Goal: Task Accomplishment & Management: Use online tool/utility

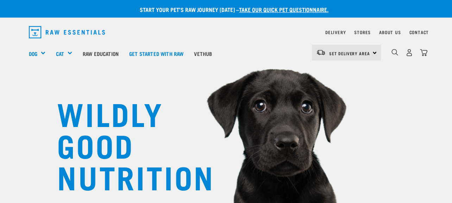
click at [373, 53] on div "Set Delivery Area [GEOGRAPHIC_DATA]" at bounding box center [346, 53] width 69 height 16
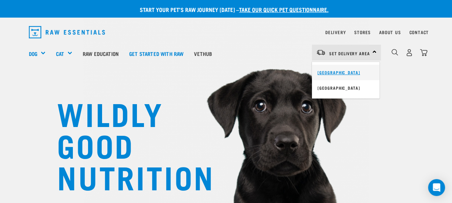
click at [327, 72] on link "[GEOGRAPHIC_DATA]" at bounding box center [346, 72] width 68 height 15
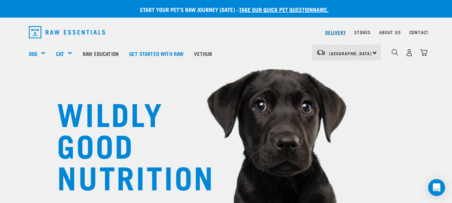
click at [334, 32] on link "Delivery" at bounding box center [335, 32] width 20 height 2
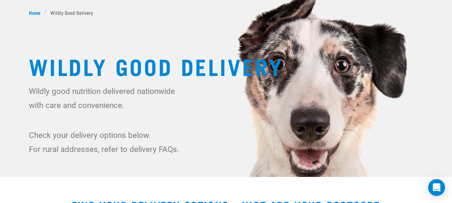
scroll to position [176, 0]
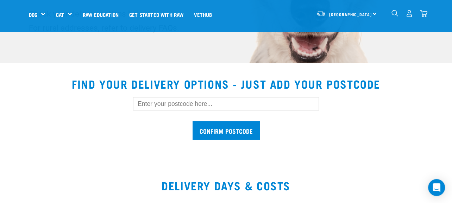
click at [153, 102] on input "text" at bounding box center [226, 103] width 186 height 13
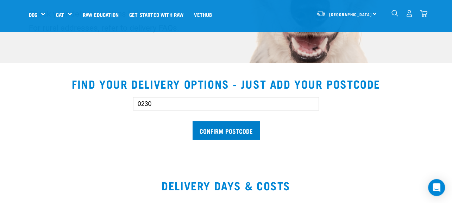
type input "0230"
click at [214, 130] on input "Confirm postcode" at bounding box center [225, 130] width 67 height 19
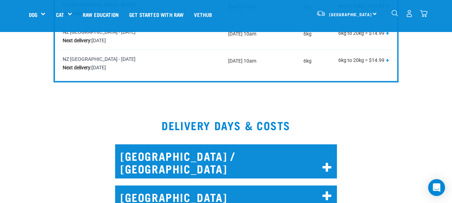
scroll to position [422, 0]
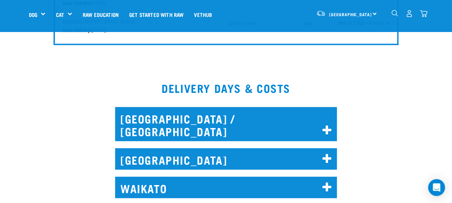
click at [325, 125] on icon at bounding box center [326, 130] width 9 height 11
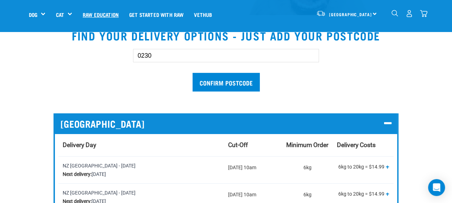
scroll to position [211, 0]
